Goal: Task Accomplishment & Management: Use online tool/utility

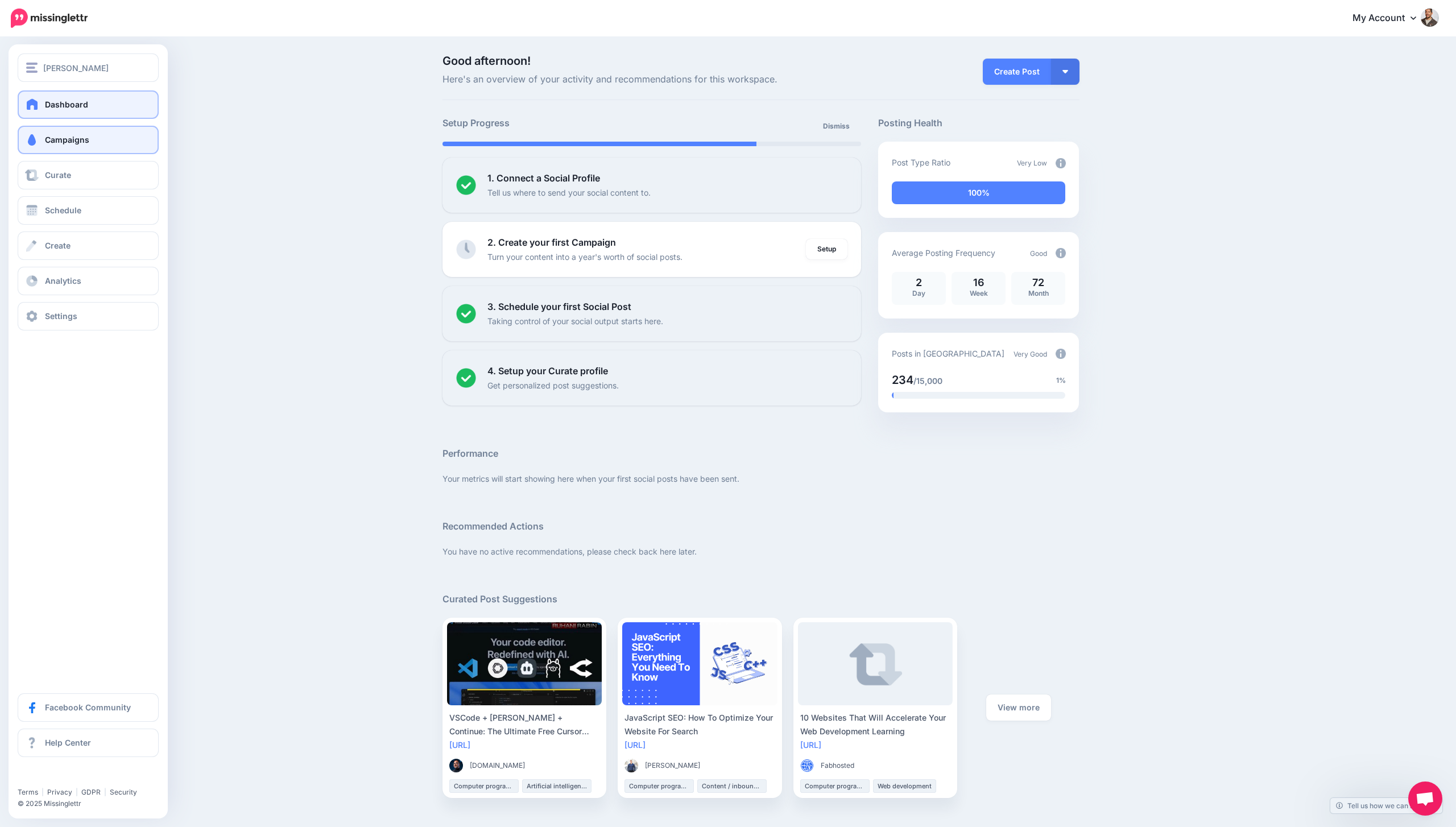
click at [58, 138] on span "Campaigns" at bounding box center [66, 140] width 44 height 10
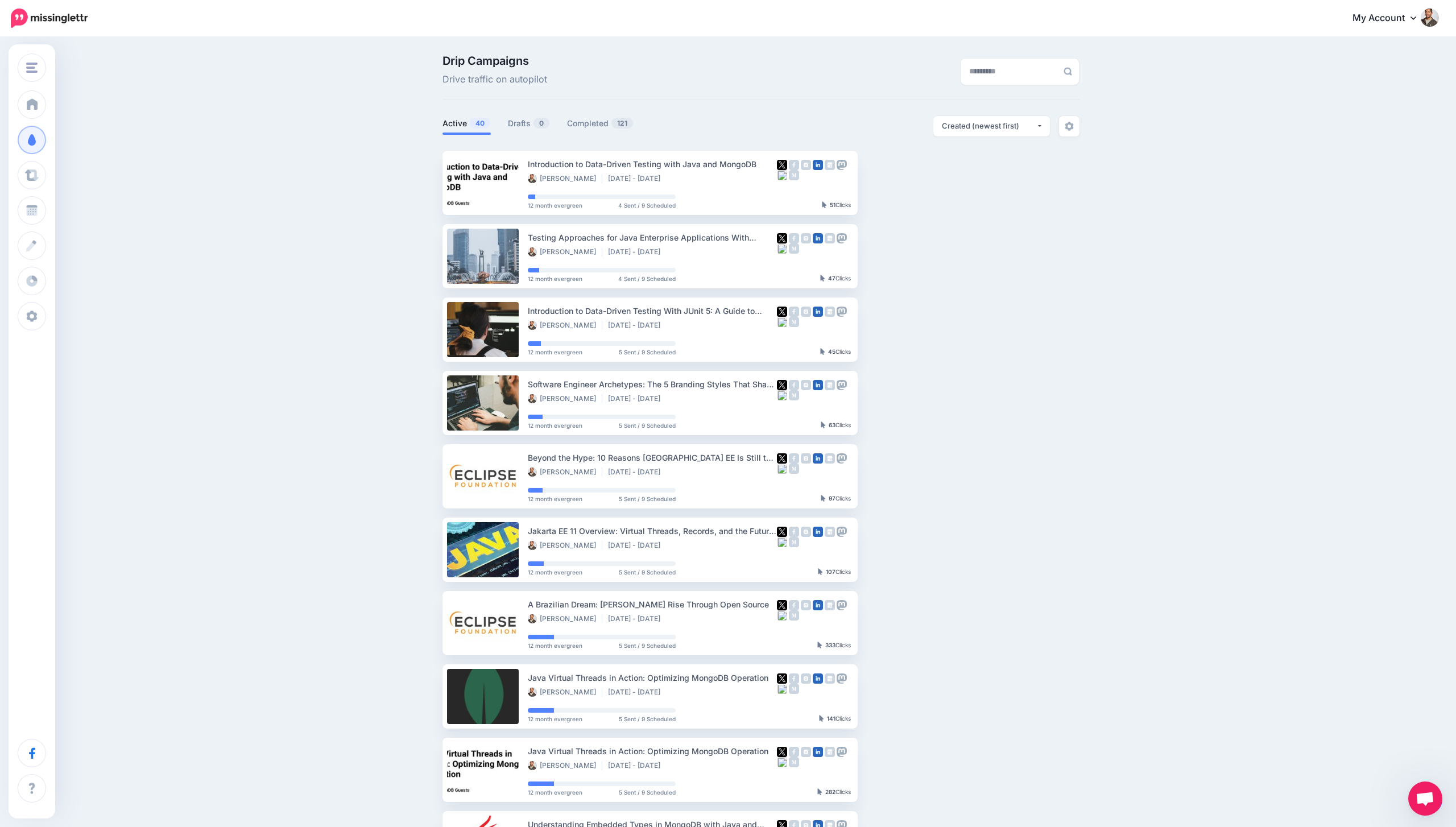
click at [1417, 801] on span "Open chat" at bounding box center [1424, 800] width 19 height 16
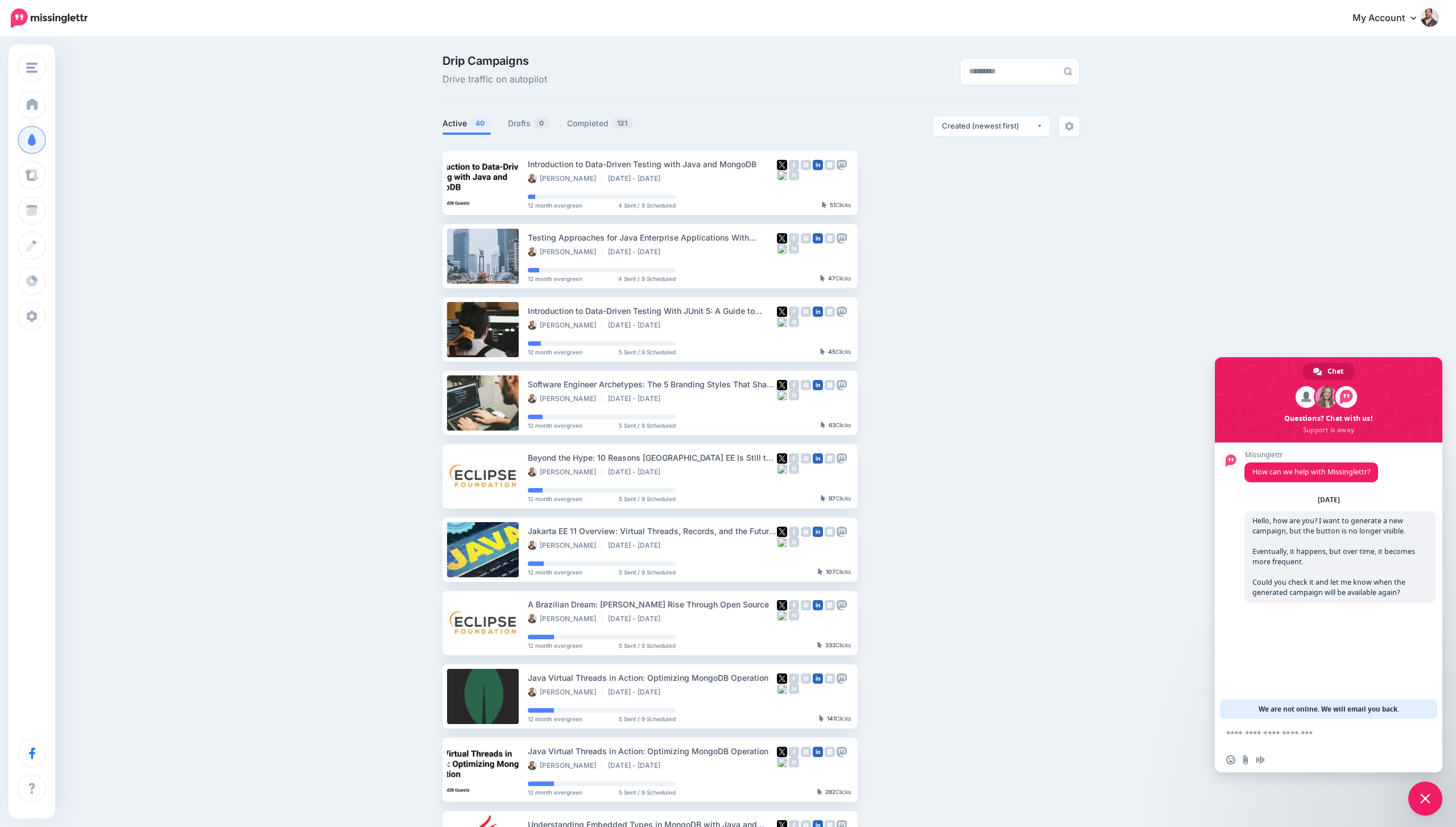
click at [1332, 715] on span "We are not online. We will email you back." at bounding box center [1329, 710] width 141 height 20
click at [1066, 130] on img at bounding box center [1068, 126] width 9 height 9
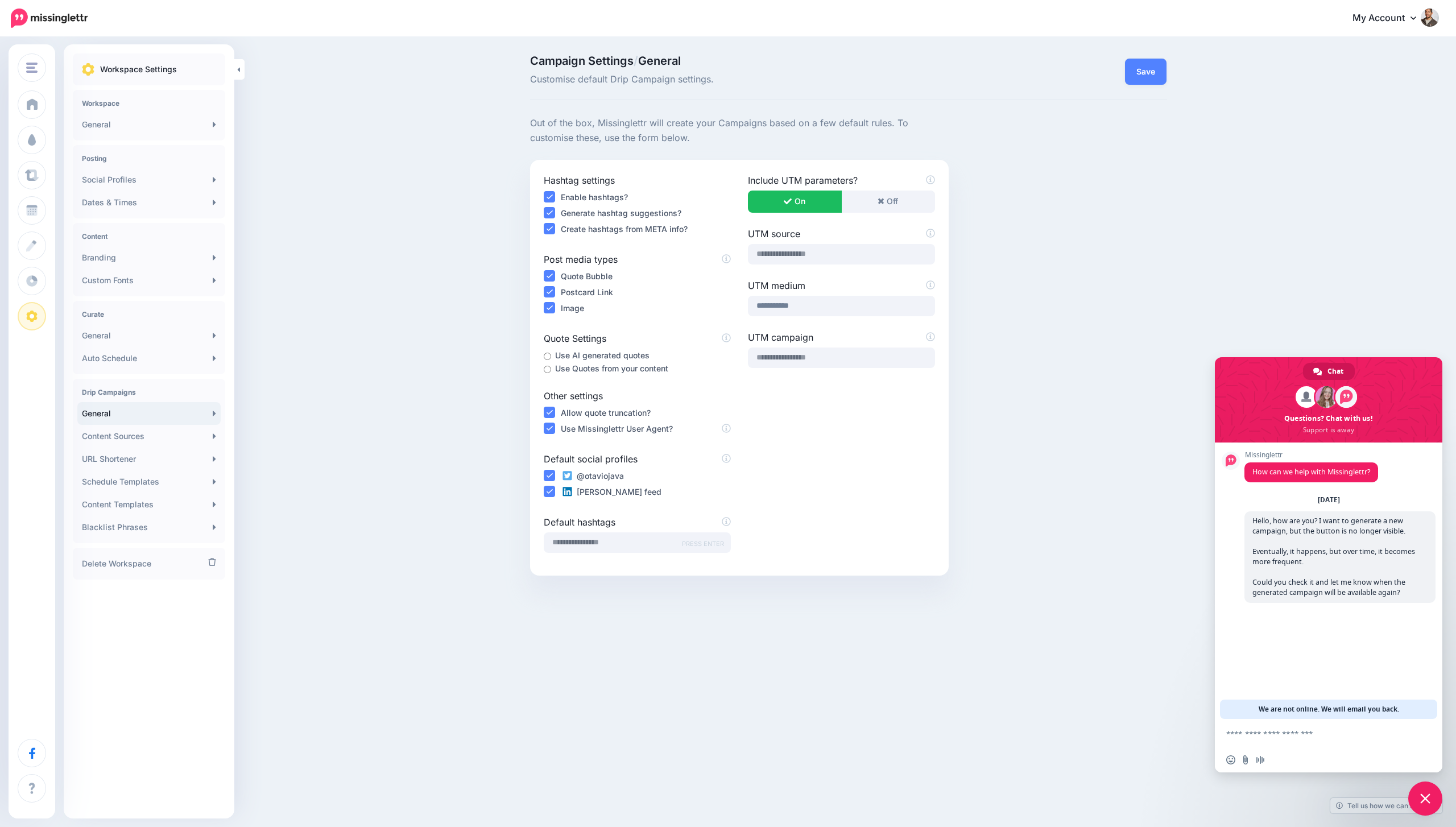
click at [1415, 798] on span "Close chat" at bounding box center [1425, 799] width 34 height 34
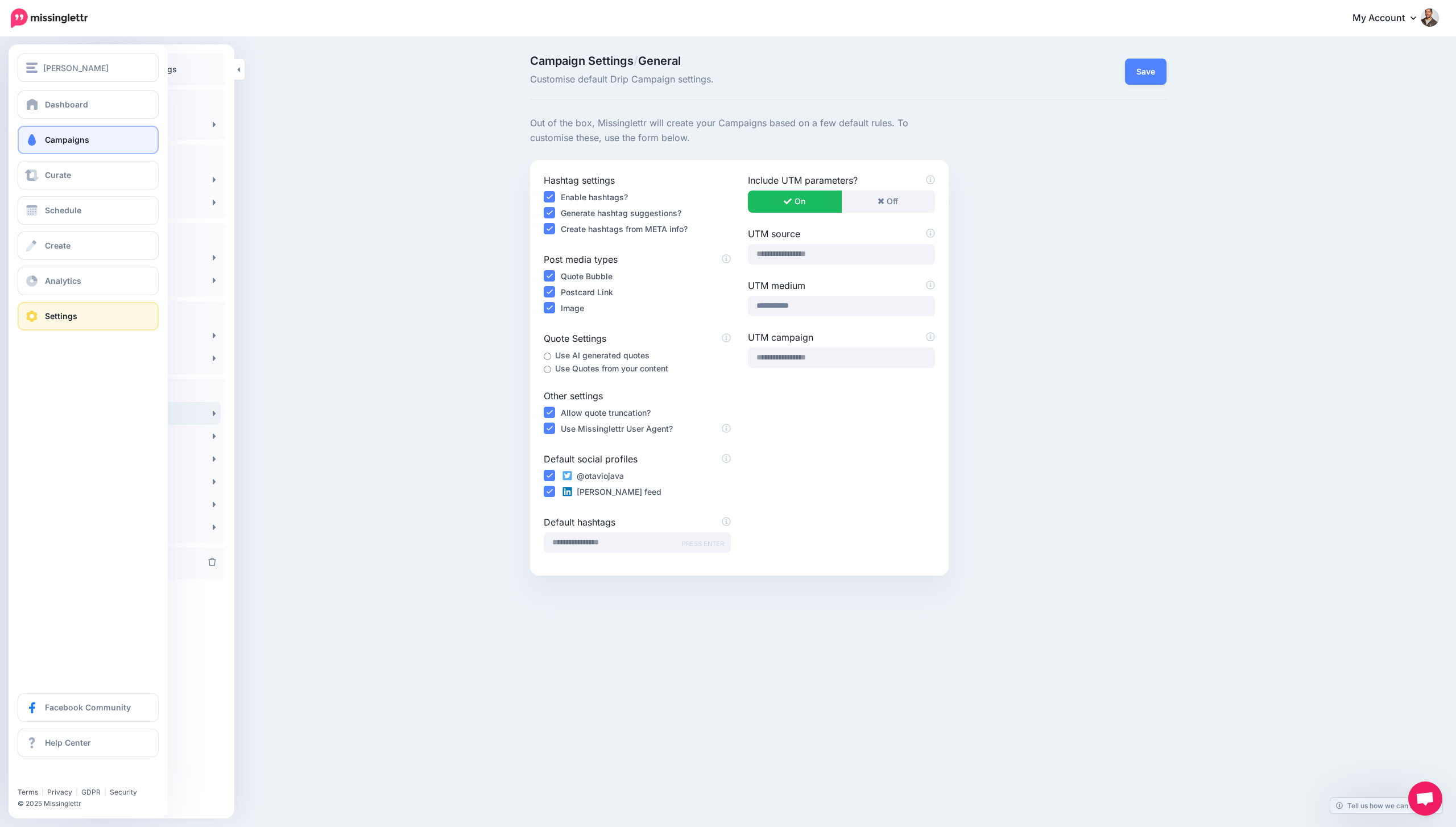
click at [53, 149] on link "Campaigns" at bounding box center [88, 140] width 141 height 28
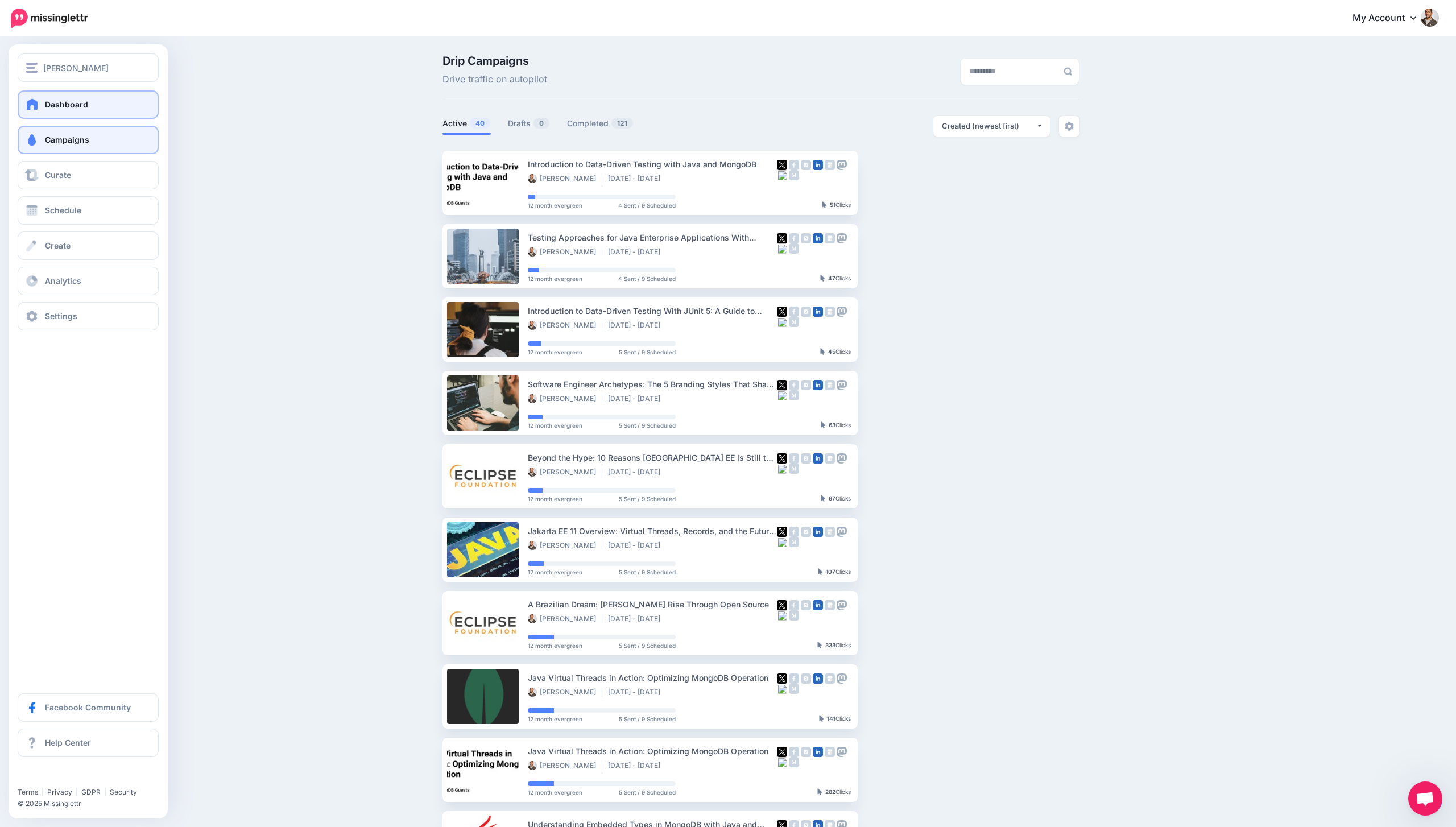
click at [38, 99] on span at bounding box center [32, 105] width 15 height 12
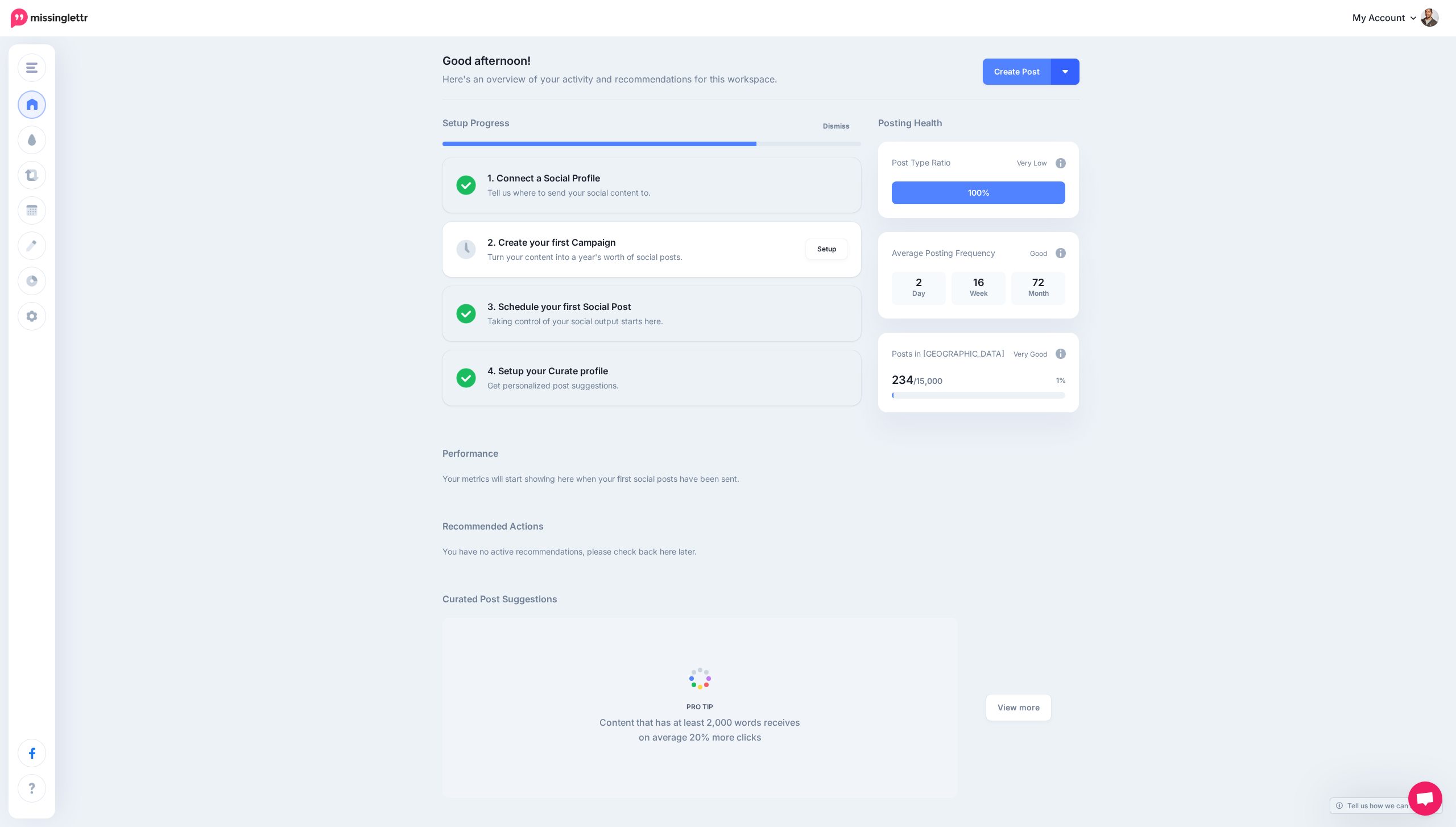
click at [1068, 72] on button "button" at bounding box center [1064, 71] width 28 height 26
click at [1046, 93] on link "Create Post" at bounding box center [1032, 103] width 82 height 22
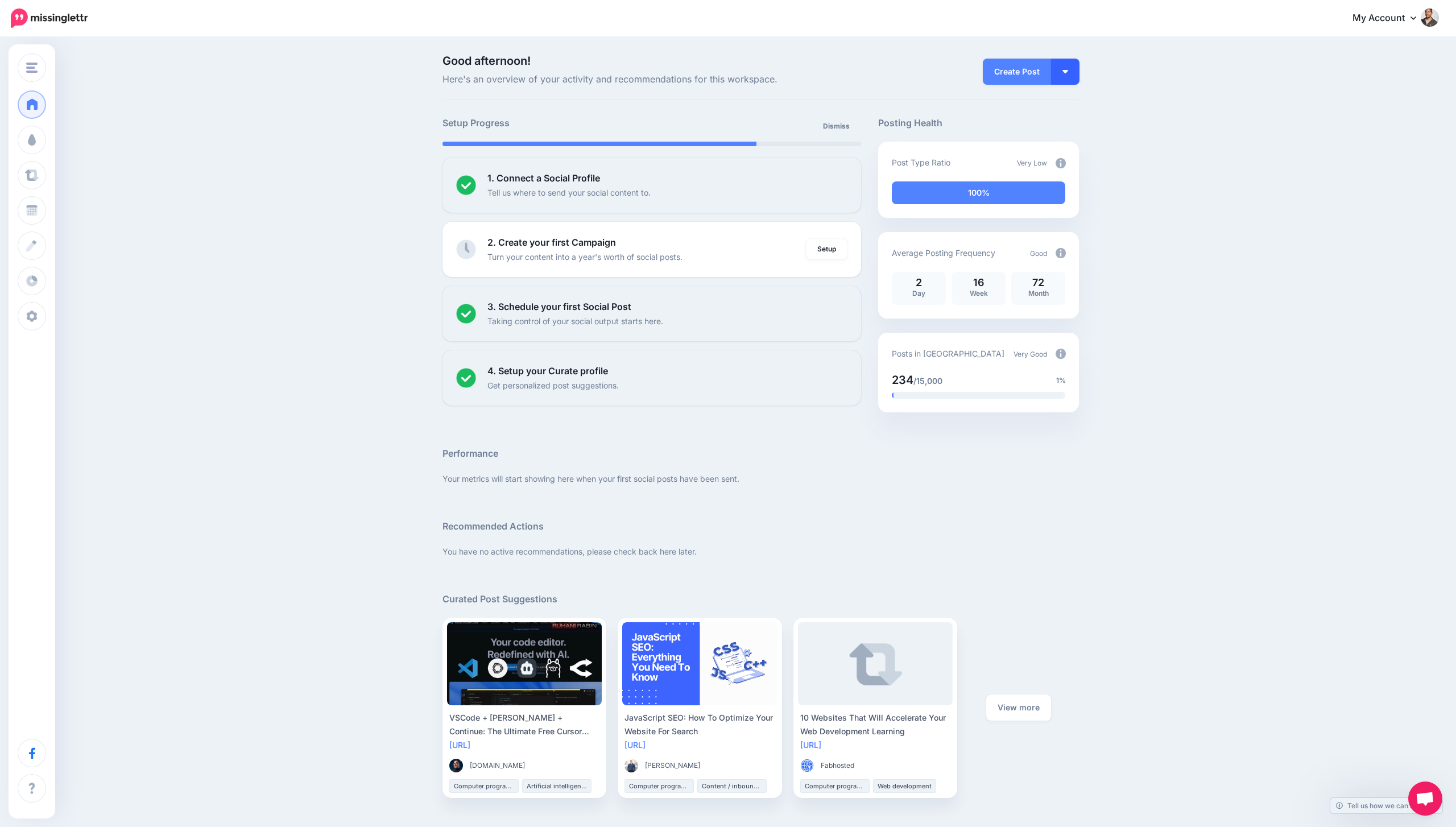
click at [1074, 72] on button "button" at bounding box center [1064, 71] width 28 height 26
click at [1039, 130] on link "Create Campaign" at bounding box center [1032, 128] width 82 height 22
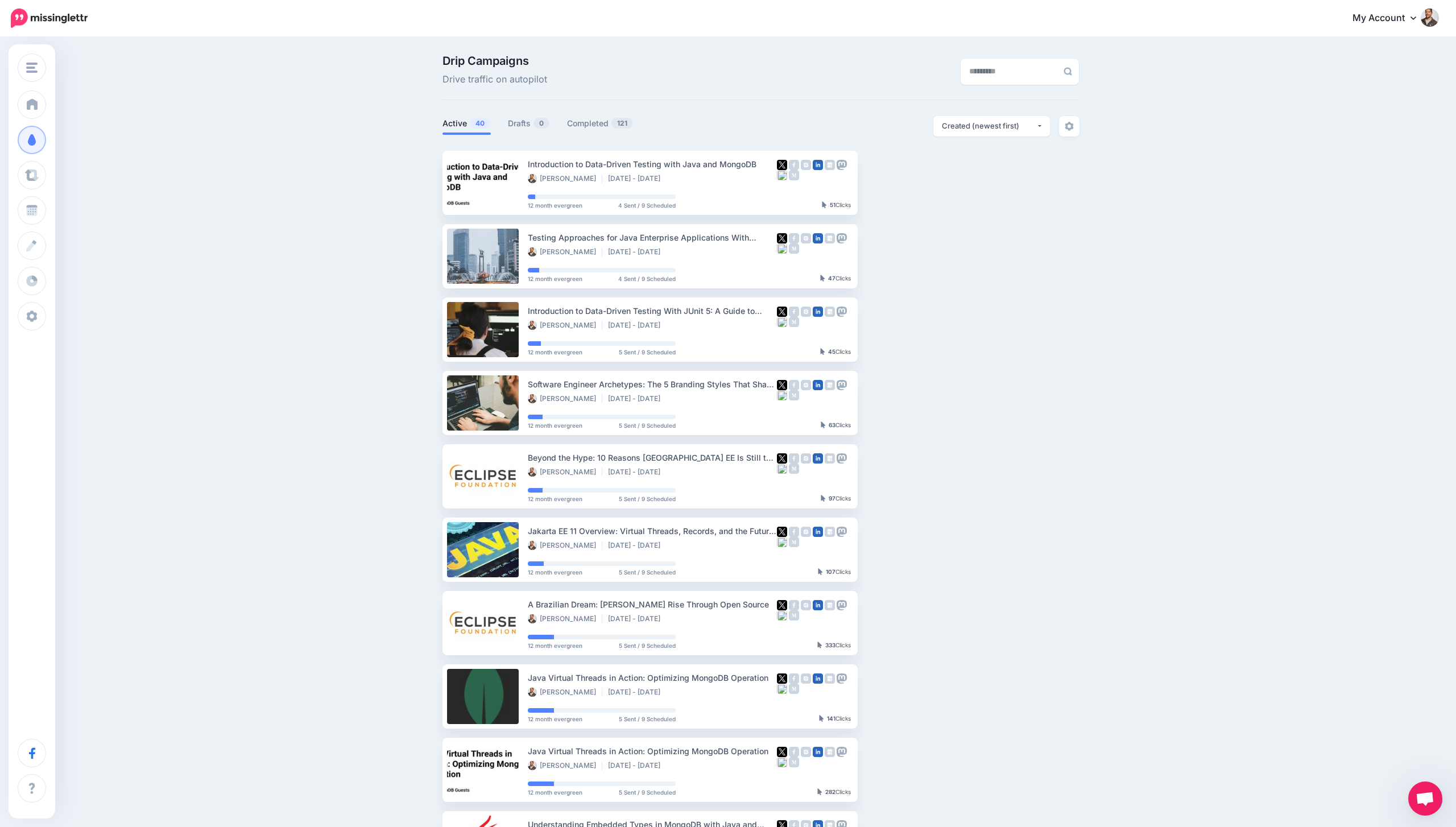
click at [1413, 790] on span "Open chat" at bounding box center [1425, 799] width 34 height 34
